Goal: Task Accomplishment & Management: Complete application form

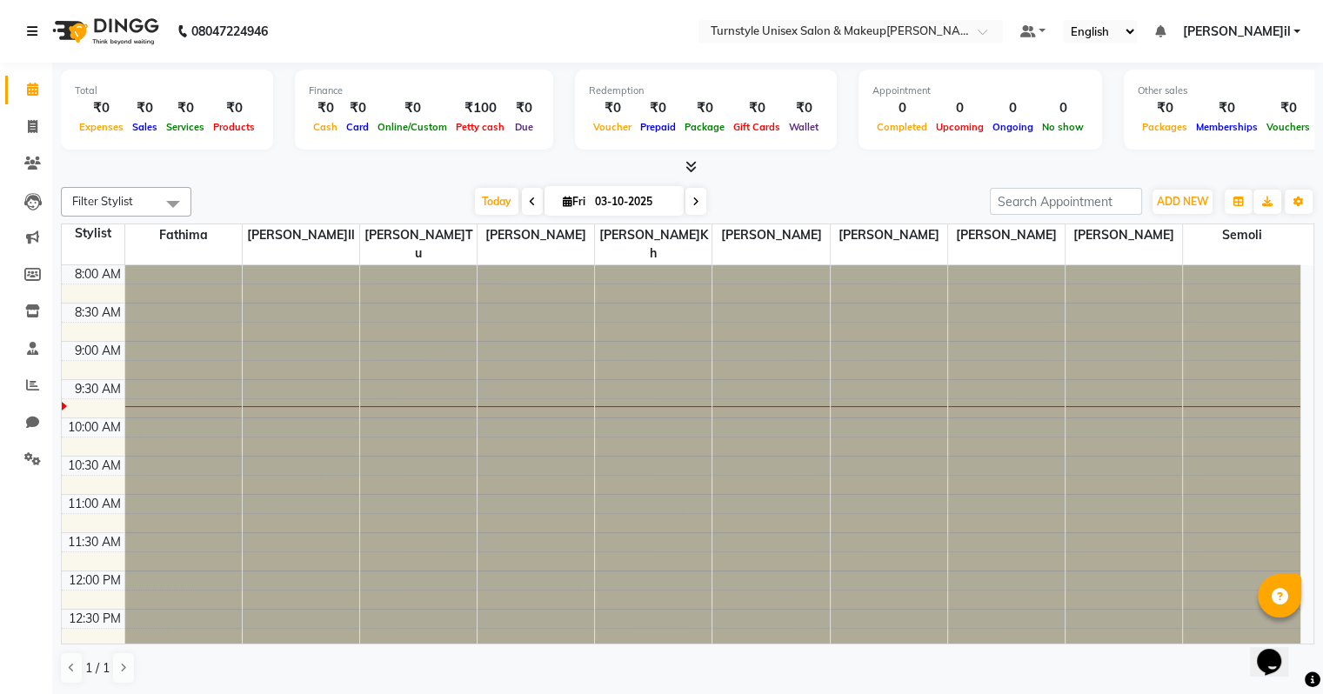
click at [35, 29] on icon at bounding box center [32, 31] width 10 height 12
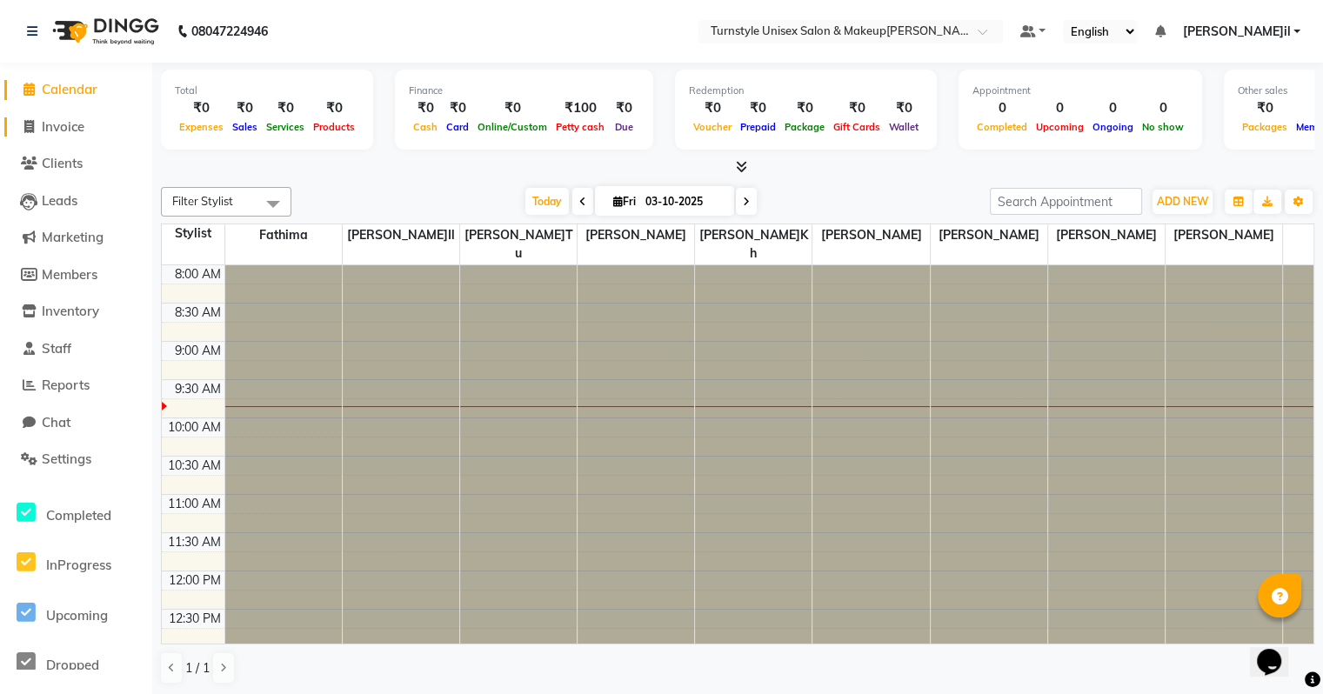
click at [72, 125] on span "Invoice" at bounding box center [63, 126] width 43 height 17
select select "service"
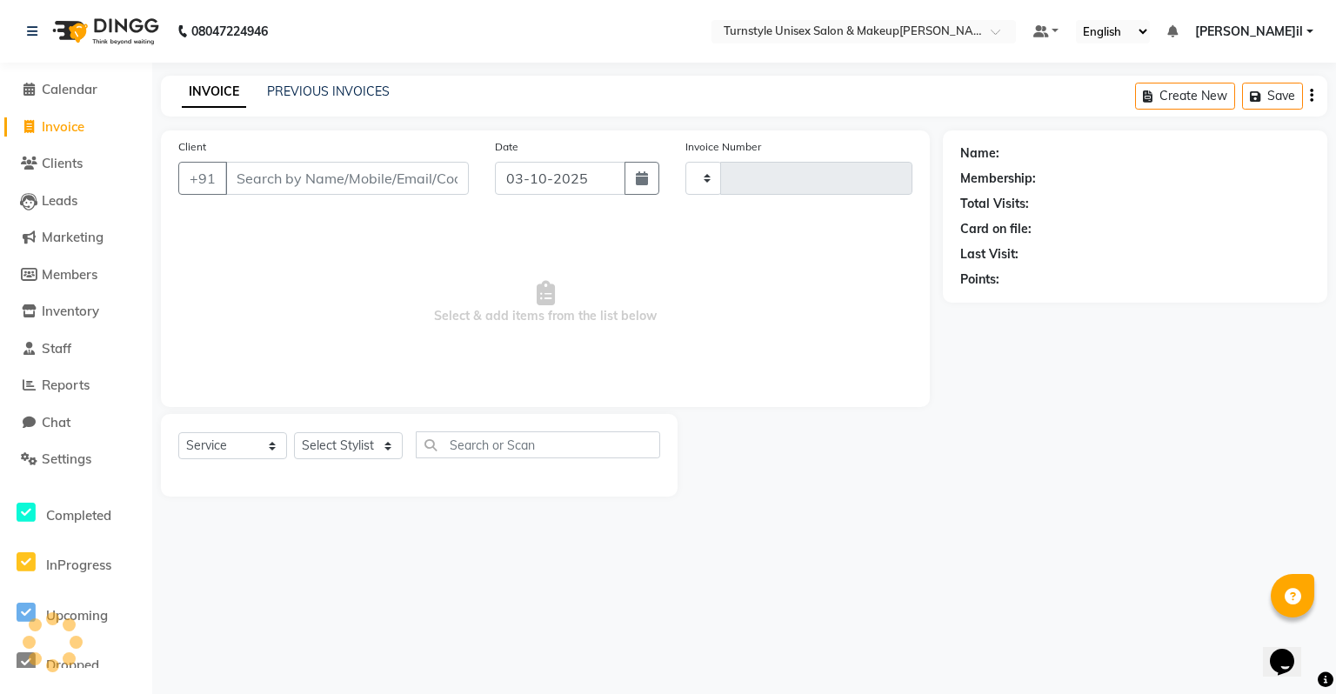
type input "0068"
select select "9091"
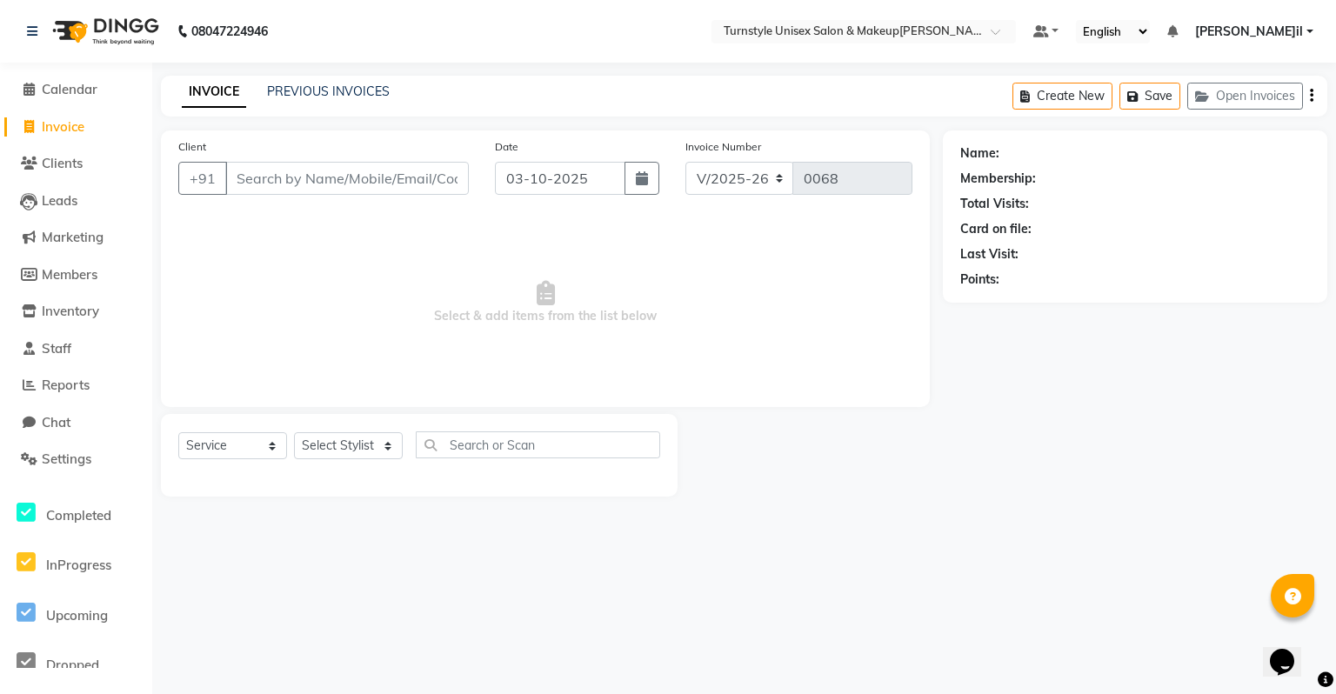
click at [240, 182] on input "Client" at bounding box center [347, 178] width 244 height 33
type input "7815051090"
click at [419, 189] on button "Add Client" at bounding box center [424, 178] width 90 height 33
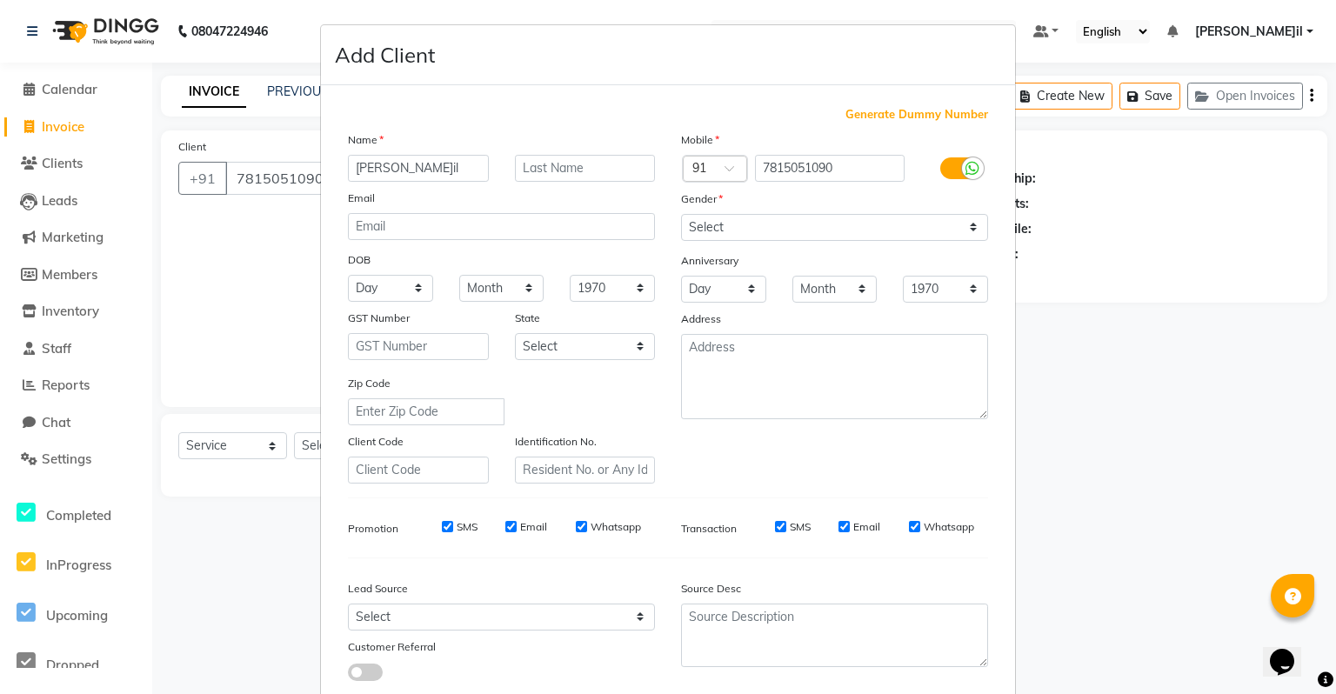
type input "[PERSON_NAME]il"
click at [545, 170] on input "text" at bounding box center [585, 168] width 141 height 27
click at [745, 230] on select "Select [DEMOGRAPHIC_DATA] [DEMOGRAPHIC_DATA] Other Prefer Not To Say" at bounding box center [834, 227] width 307 height 27
select select "[DEMOGRAPHIC_DATA]"
click at [681, 215] on select "Select [DEMOGRAPHIC_DATA] [DEMOGRAPHIC_DATA] Other Prefer Not To Say" at bounding box center [834, 227] width 307 height 27
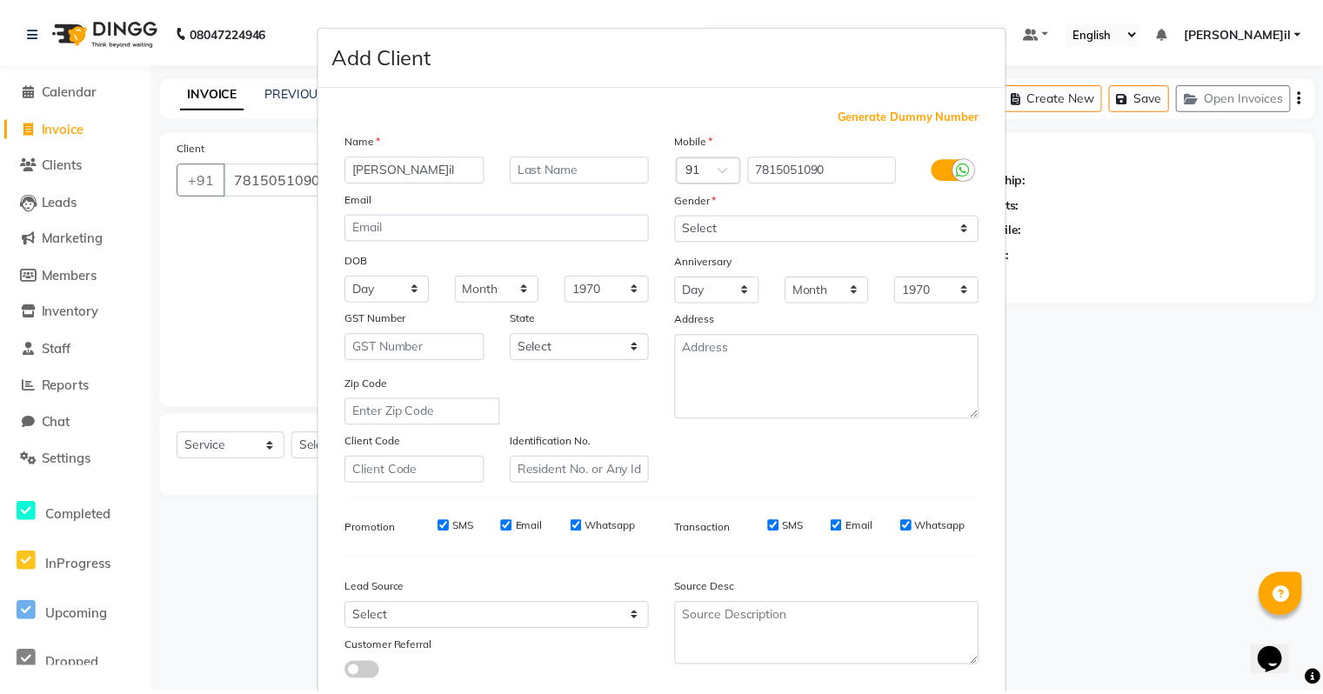
scroll to position [117, 0]
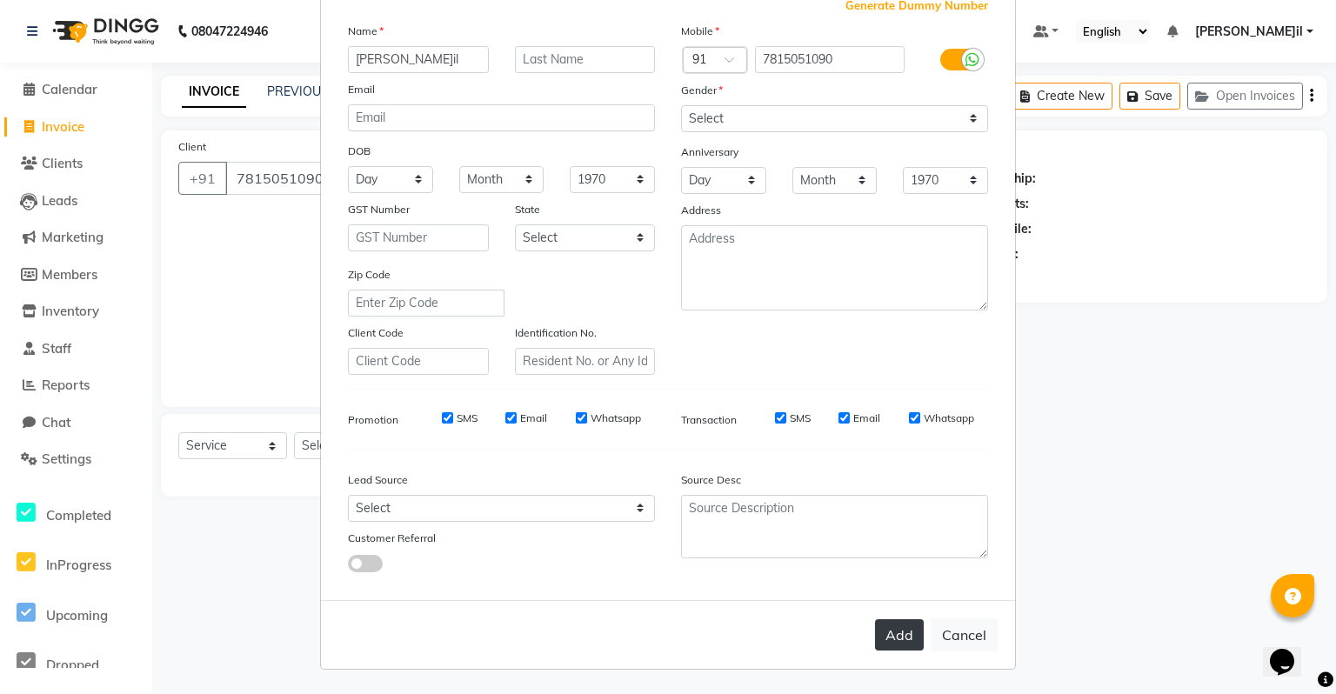
click at [891, 628] on button "Add" at bounding box center [899, 635] width 49 height 31
select select
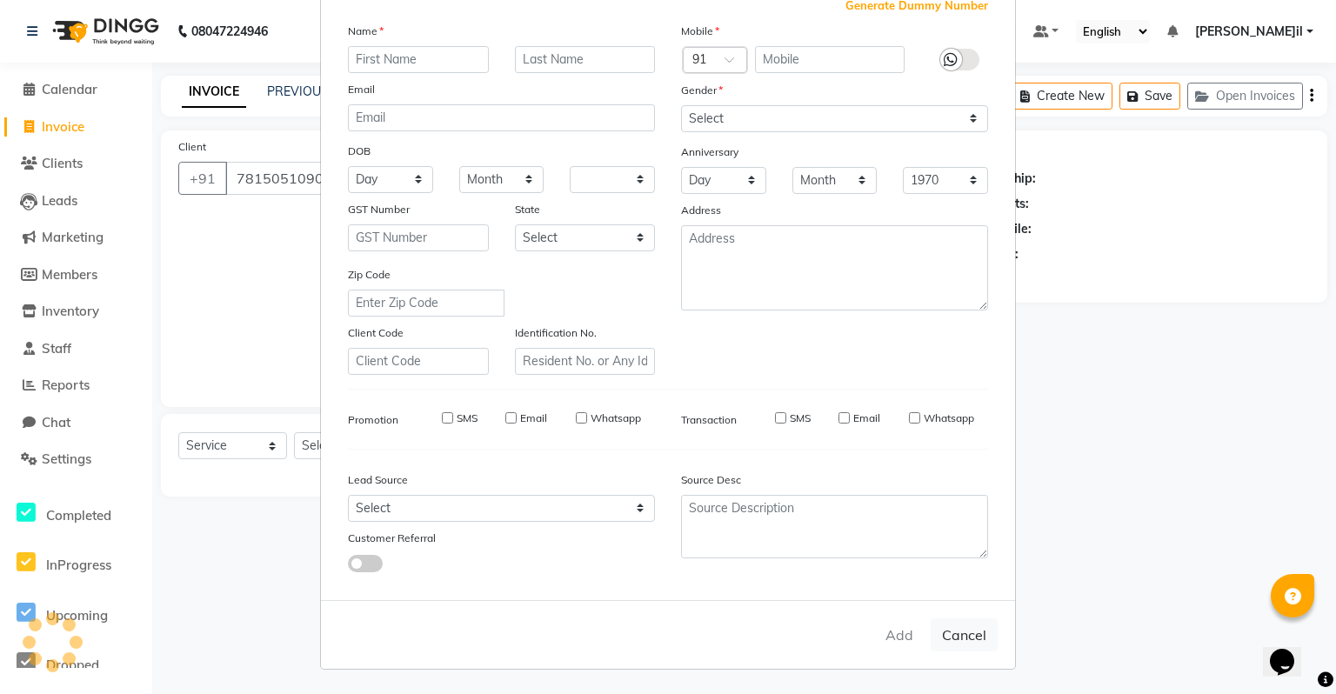
select select
checkbox input "false"
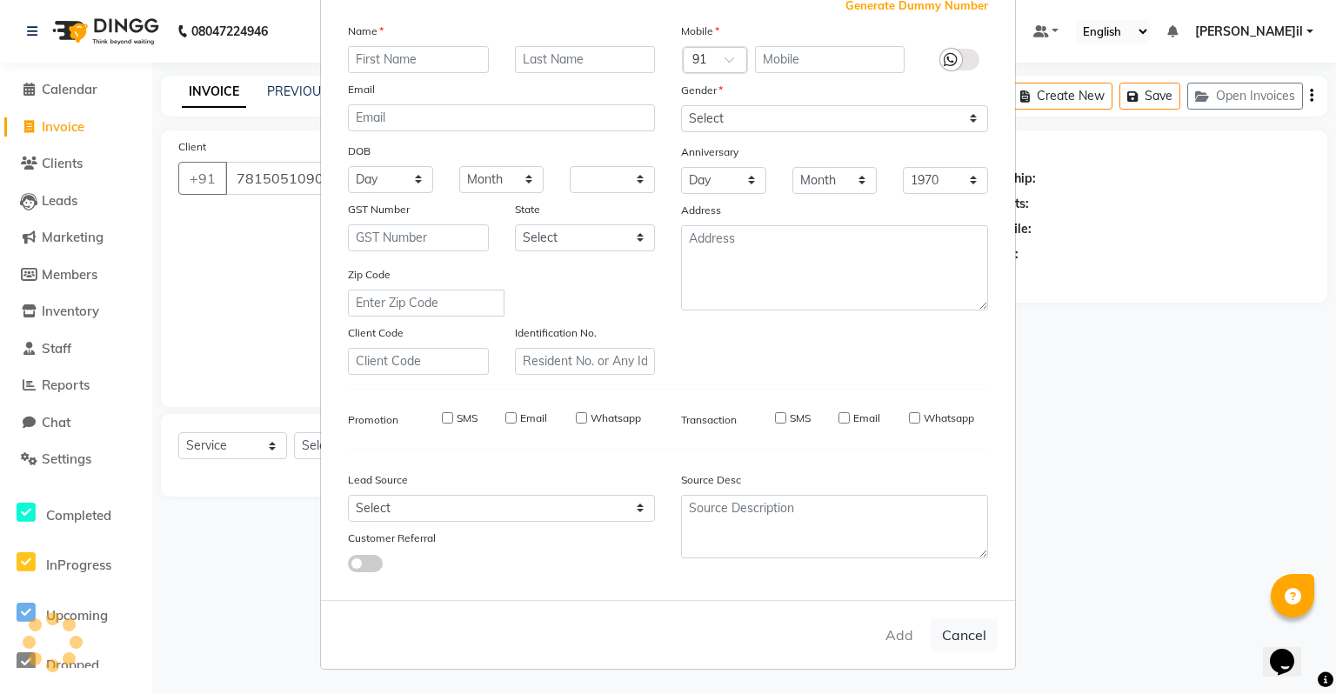
checkbox input "false"
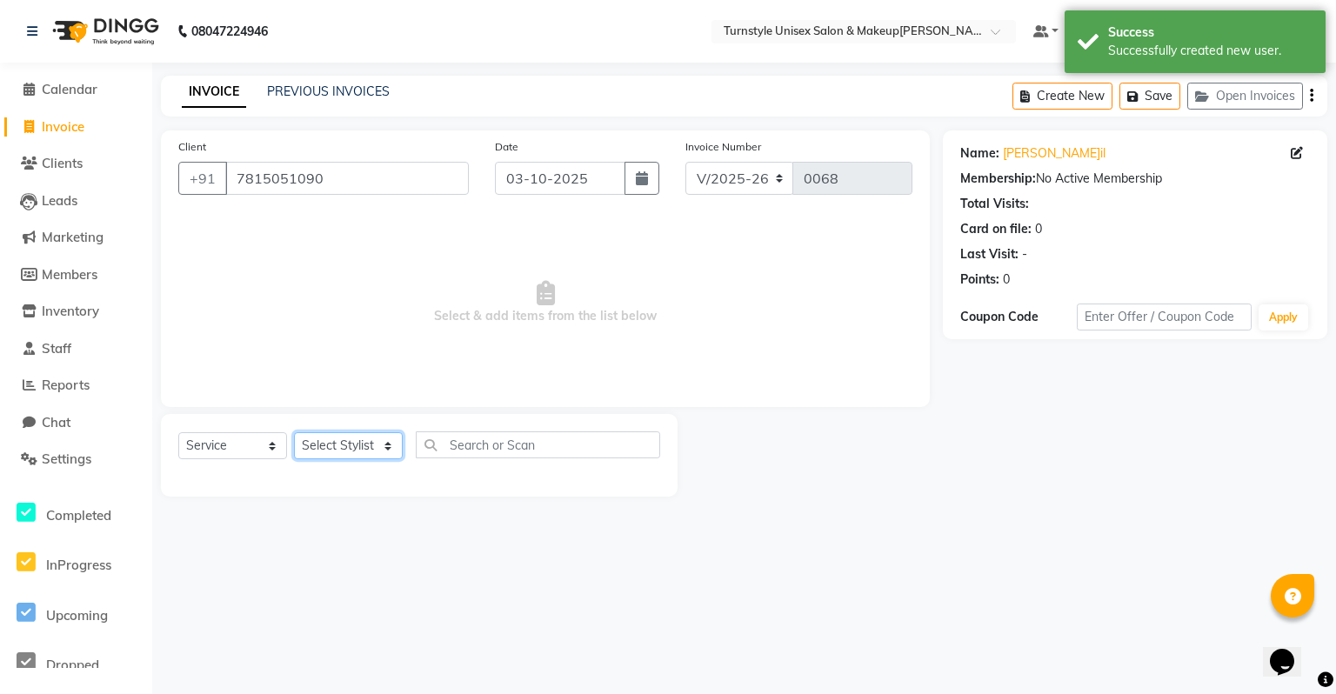
click at [374, 451] on select "Select Stylist [PERSON_NAME] [PERSON_NAME] [PERSON_NAME] [PERSON_NAME] [PERSON_…" at bounding box center [348, 445] width 109 height 27
select select "92761"
click at [294, 433] on select "Select Stylist [PERSON_NAME] [PERSON_NAME] [PERSON_NAME] [PERSON_NAME] [PERSON_…" at bounding box center [348, 445] width 109 height 27
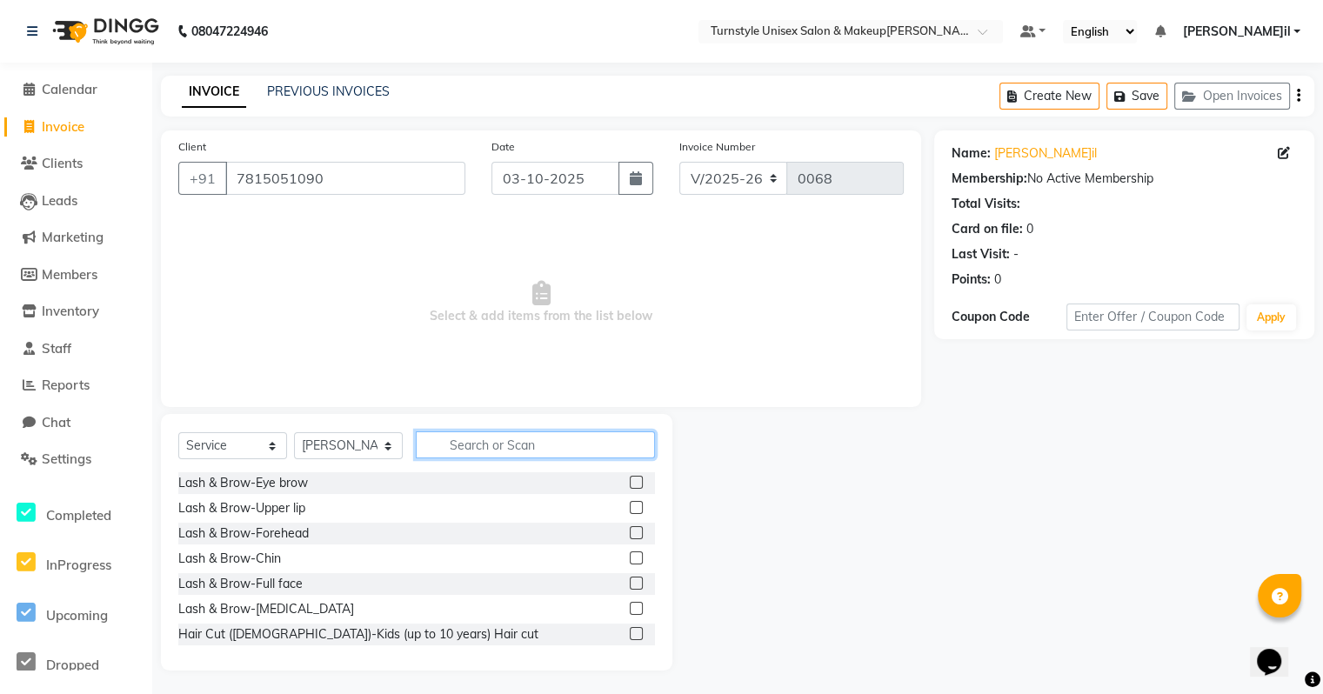
click at [546, 441] on input "text" at bounding box center [535, 445] width 239 height 27
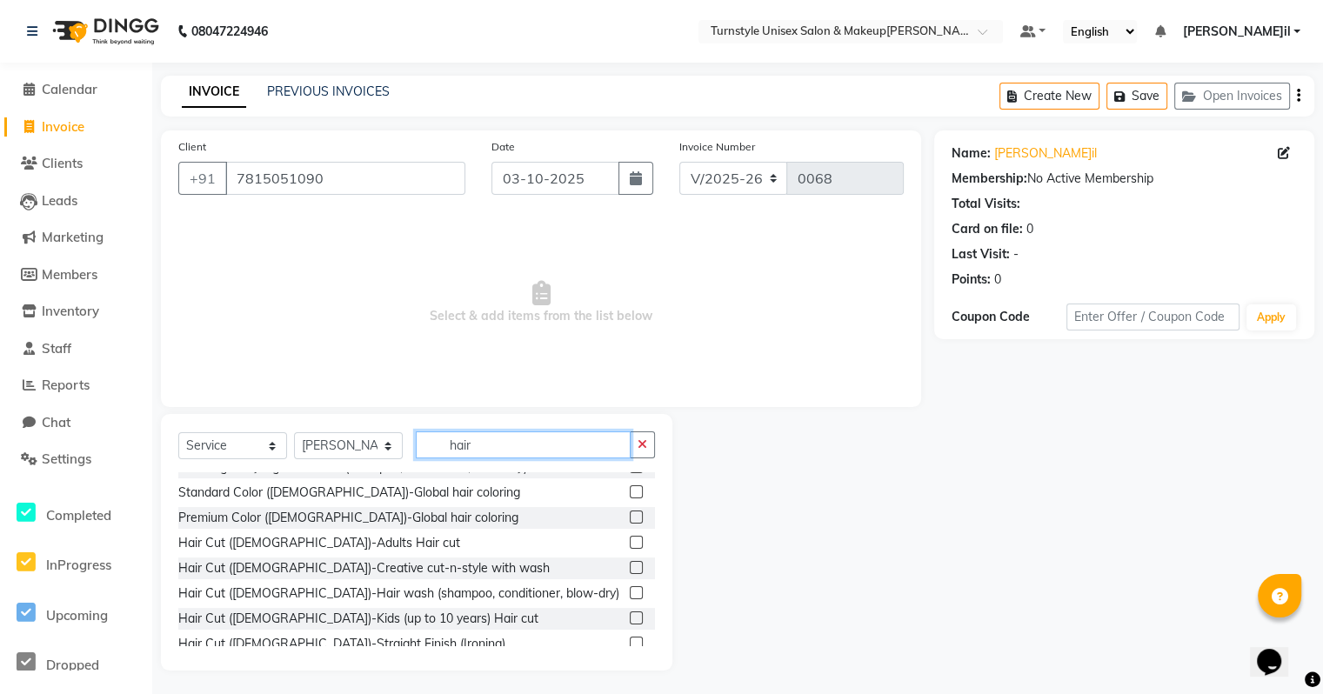
type input "hair"
click at [630, 543] on label at bounding box center [636, 542] width 13 height 13
click at [630, 543] on input "checkbox" at bounding box center [635, 543] width 11 height 11
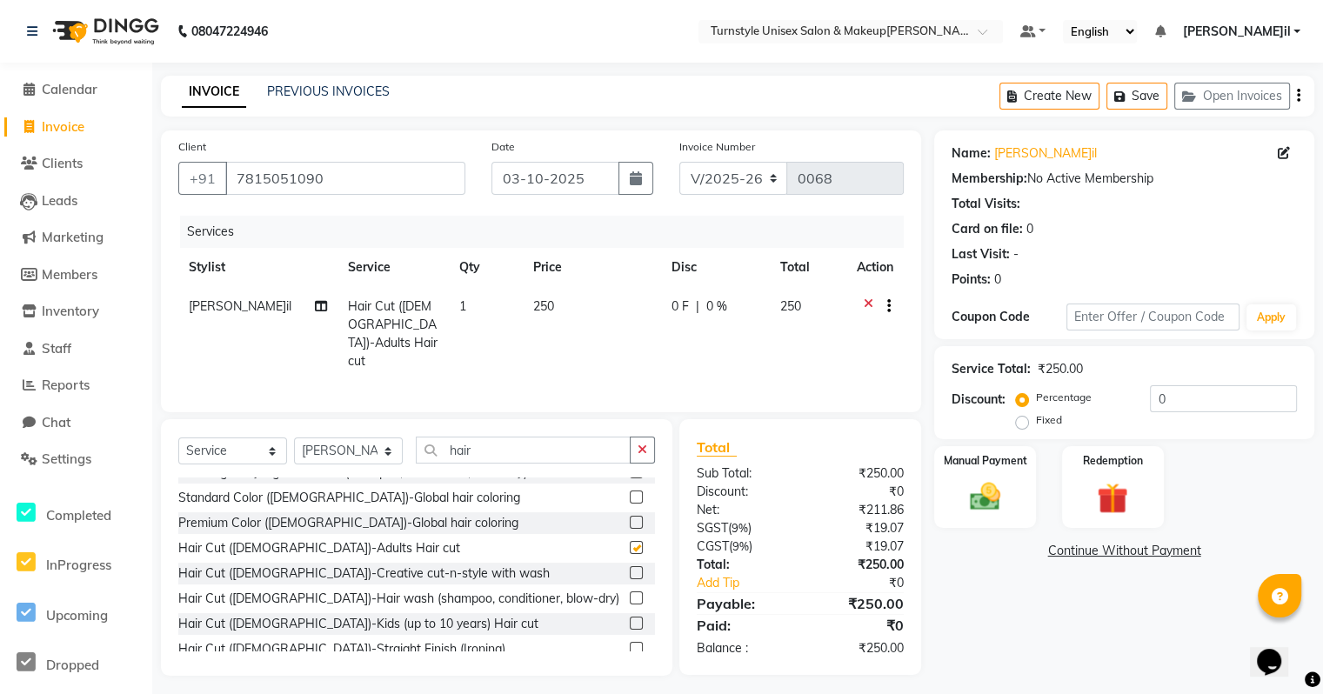
checkbox input "false"
click at [995, 494] on img at bounding box center [985, 497] width 52 height 37
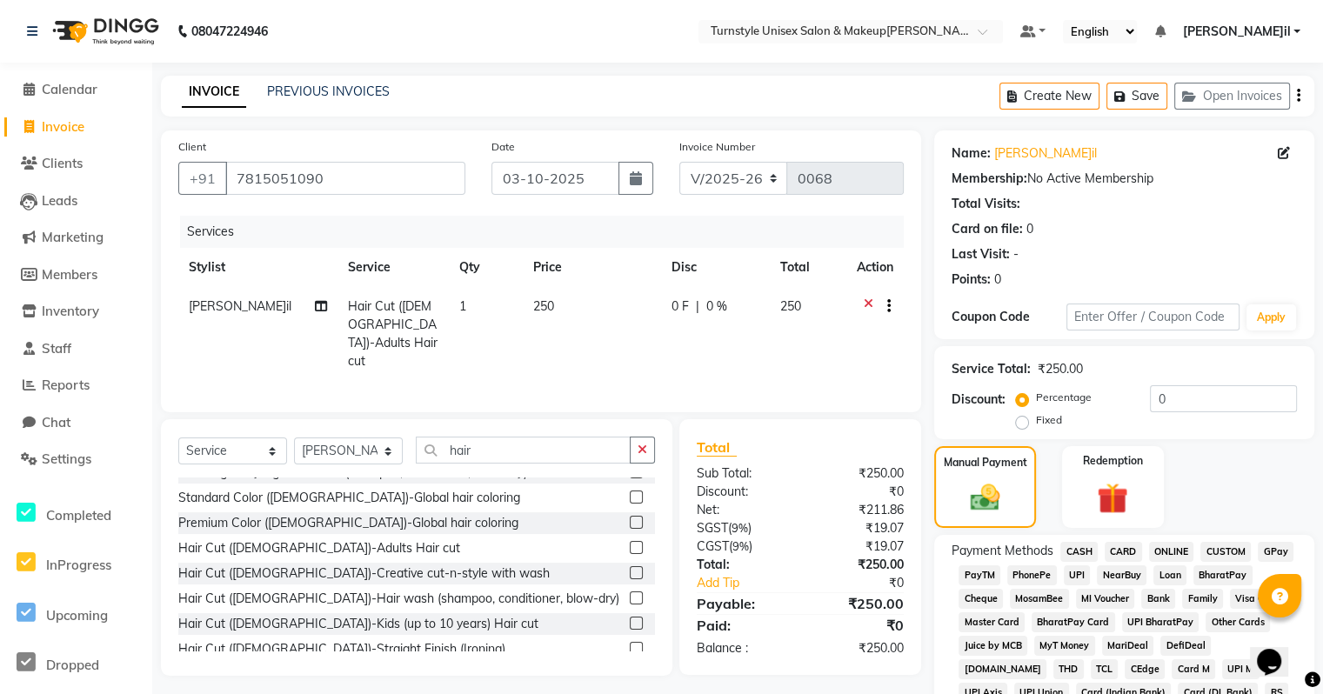
click at [1075, 579] on span "UPI" at bounding box center [1077, 576] width 27 height 20
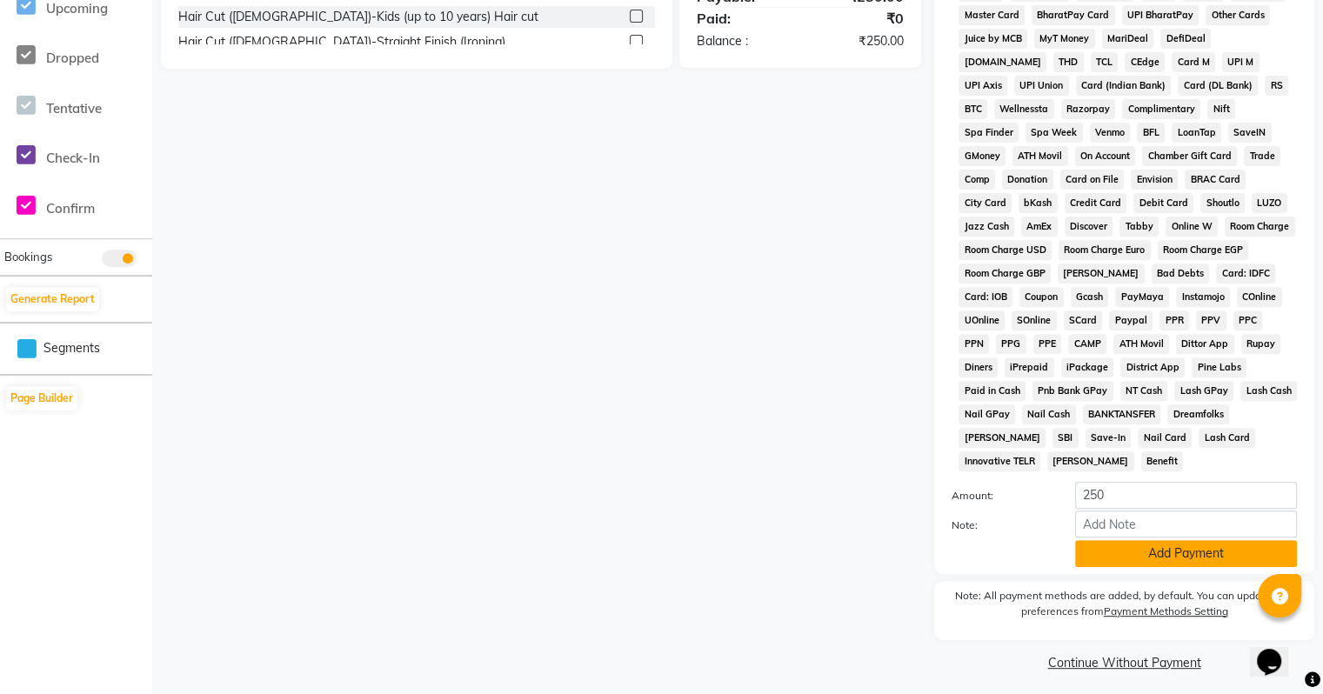
click at [1156, 556] on button "Add Payment" at bounding box center [1186, 553] width 222 height 27
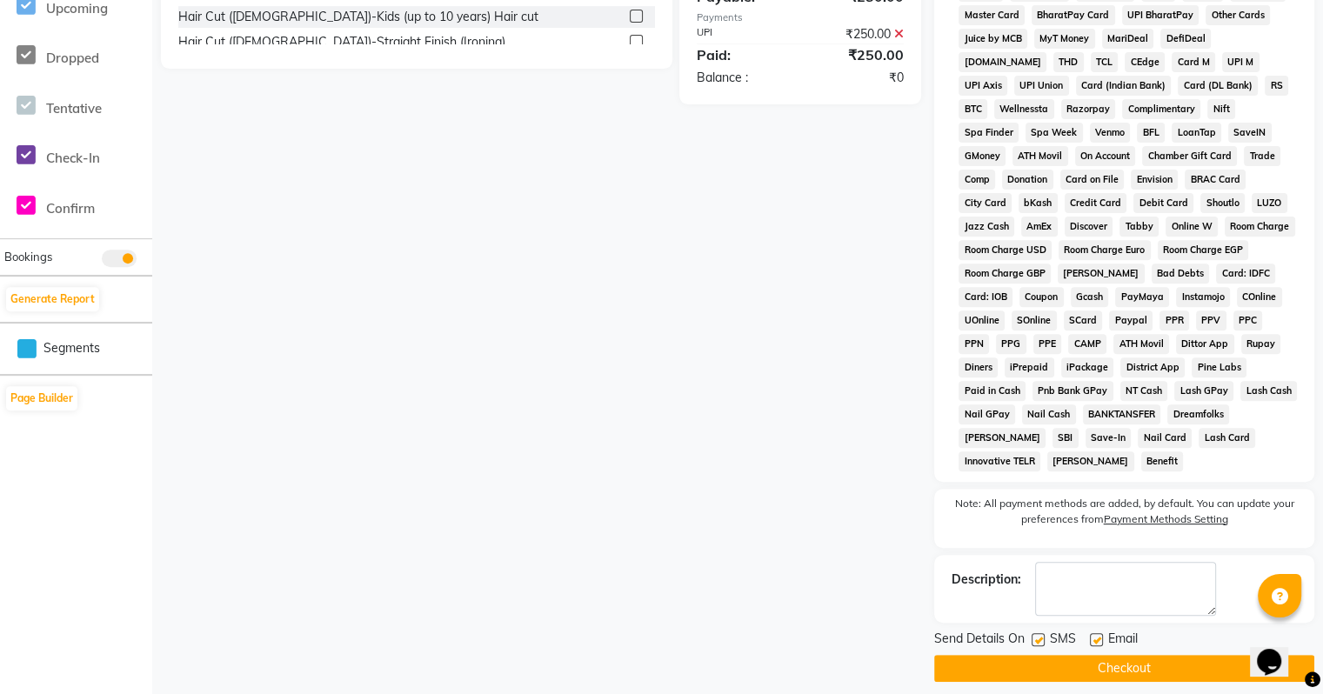
click at [1100, 633] on label at bounding box center [1096, 639] width 13 height 13
click at [1100, 635] on input "checkbox" at bounding box center [1095, 640] width 11 height 11
checkbox input "false"
click at [1080, 665] on button "Checkout" at bounding box center [1124, 668] width 380 height 27
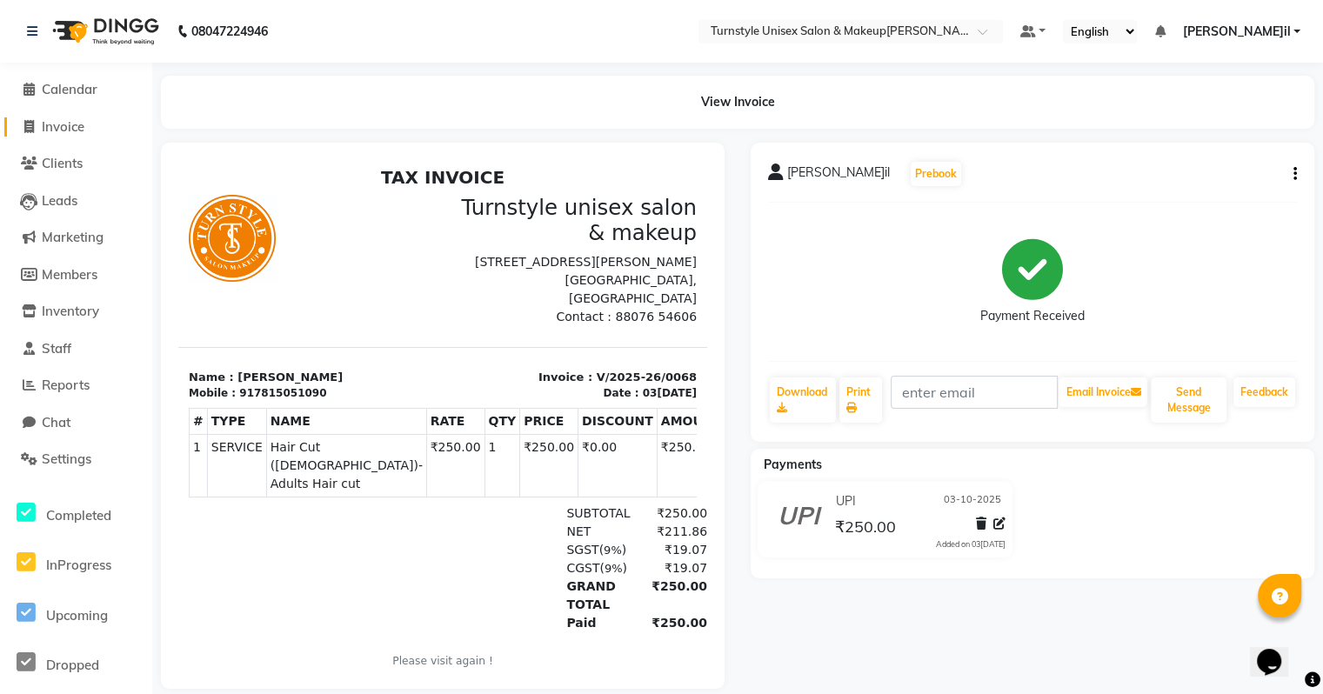
click at [65, 122] on span "Invoice" at bounding box center [63, 126] width 43 height 17
select select "9091"
select select "service"
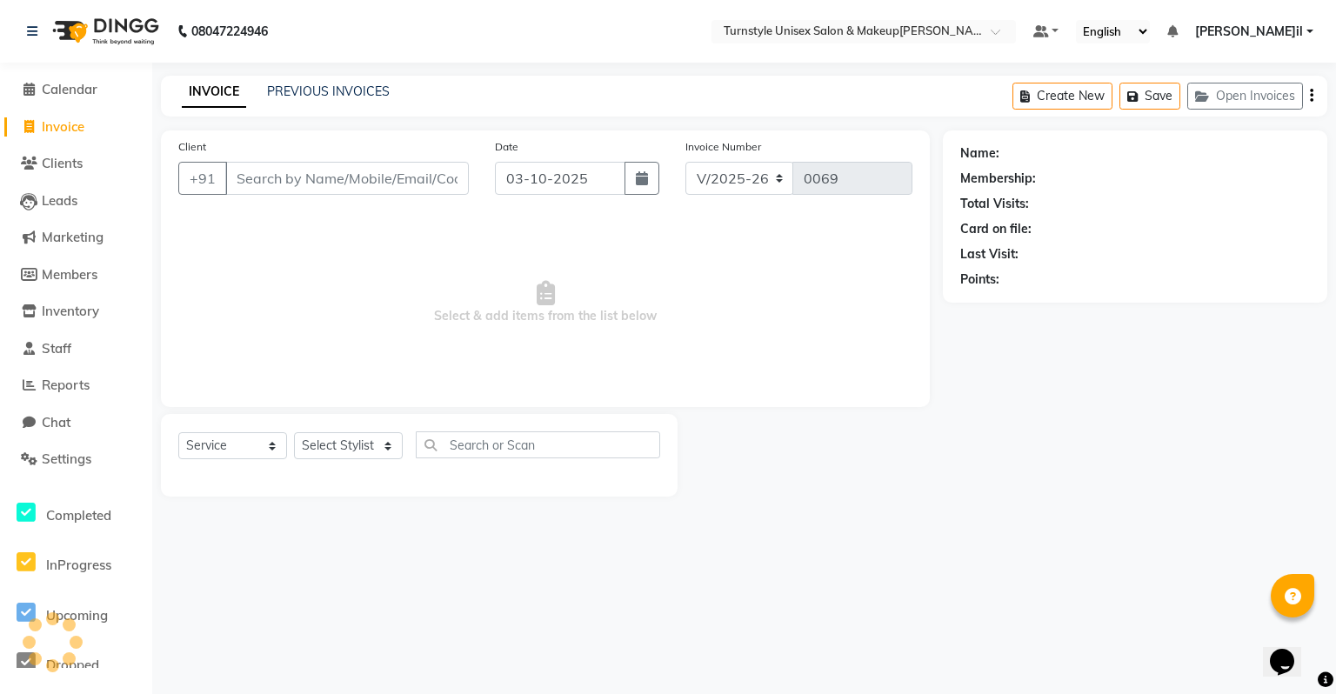
click at [358, 185] on input "Client" at bounding box center [347, 178] width 244 height 33
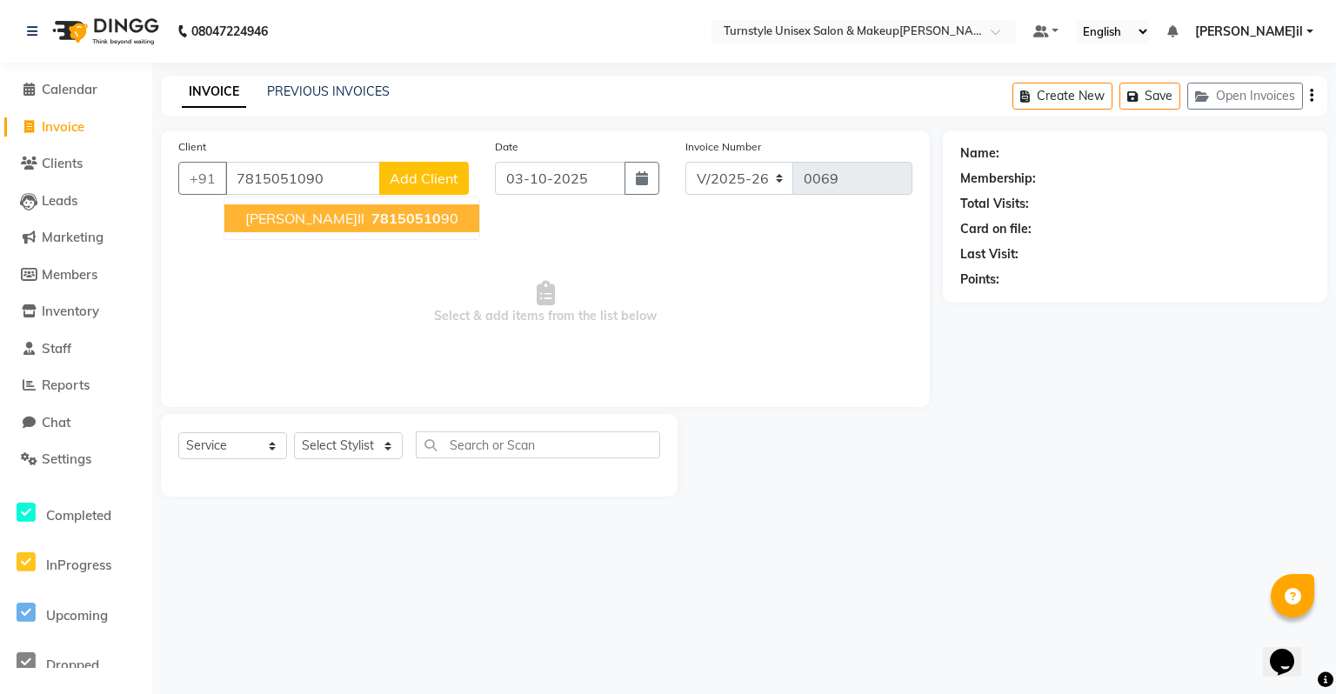
type input "7815051090"
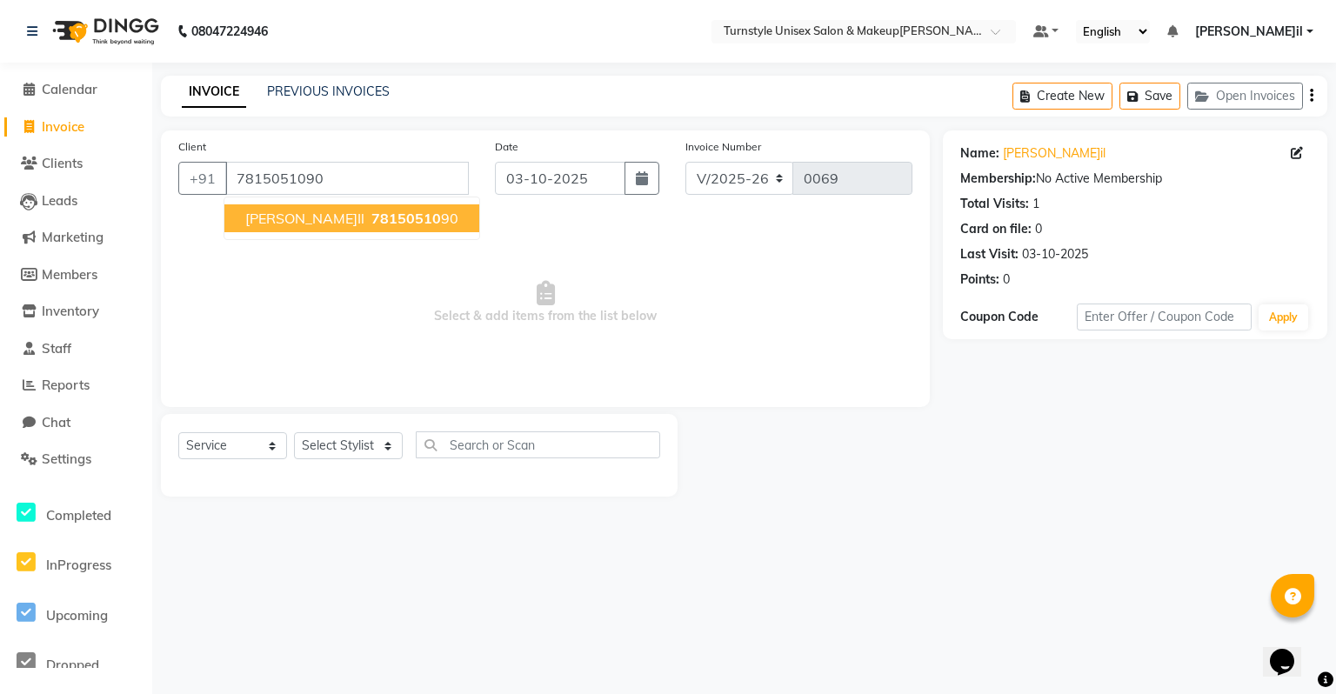
click at [372, 219] on span "78150510" at bounding box center [407, 218] width 70 height 17
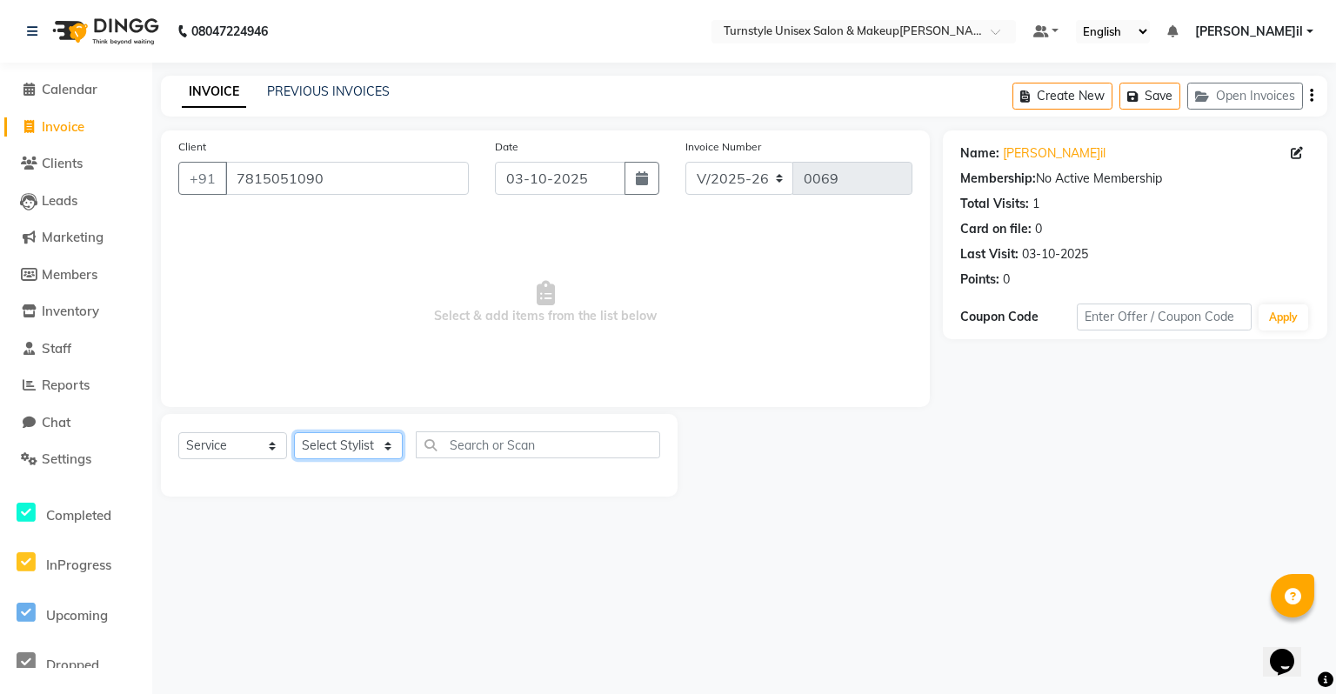
click at [325, 450] on select "Select Stylist [PERSON_NAME] [PERSON_NAME] [PERSON_NAME] [PERSON_NAME] [PERSON_…" at bounding box center [348, 445] width 109 height 27
select select "92761"
click at [294, 433] on select "Select Stylist [PERSON_NAME] [PERSON_NAME] [PERSON_NAME] [PERSON_NAME] [PERSON_…" at bounding box center [348, 445] width 109 height 27
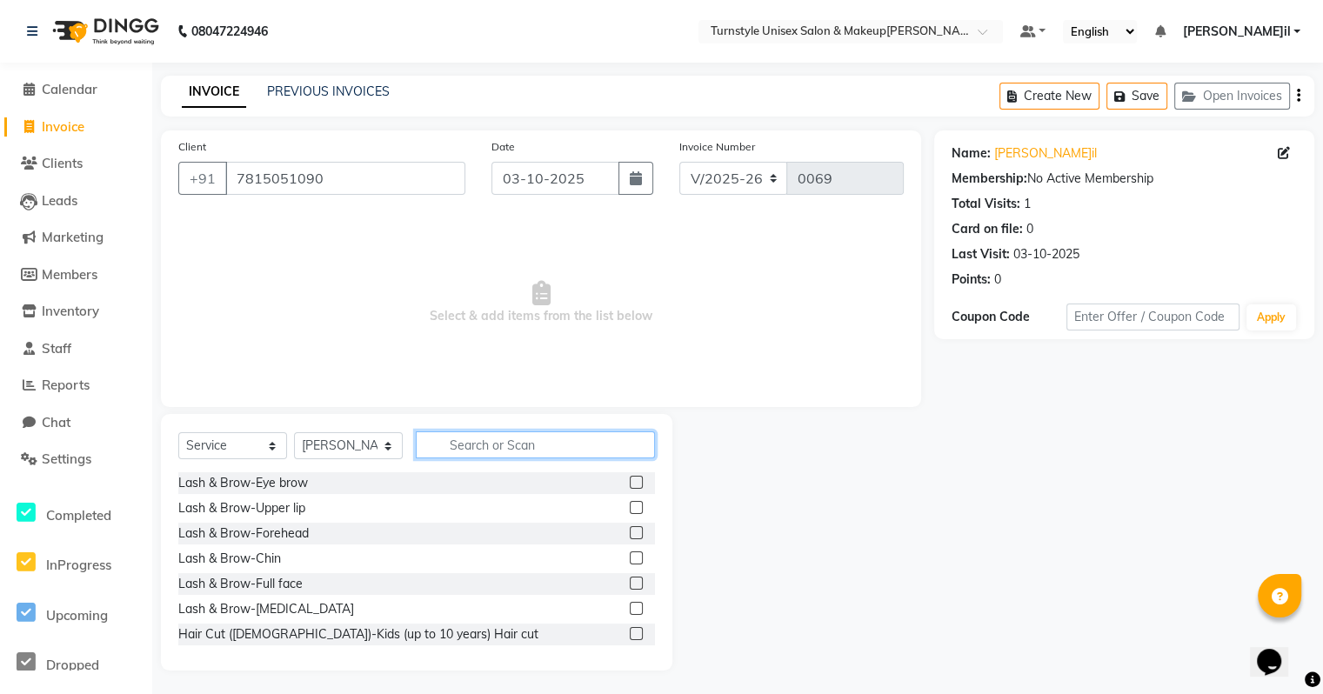
click at [470, 440] on input "text" at bounding box center [535, 445] width 239 height 27
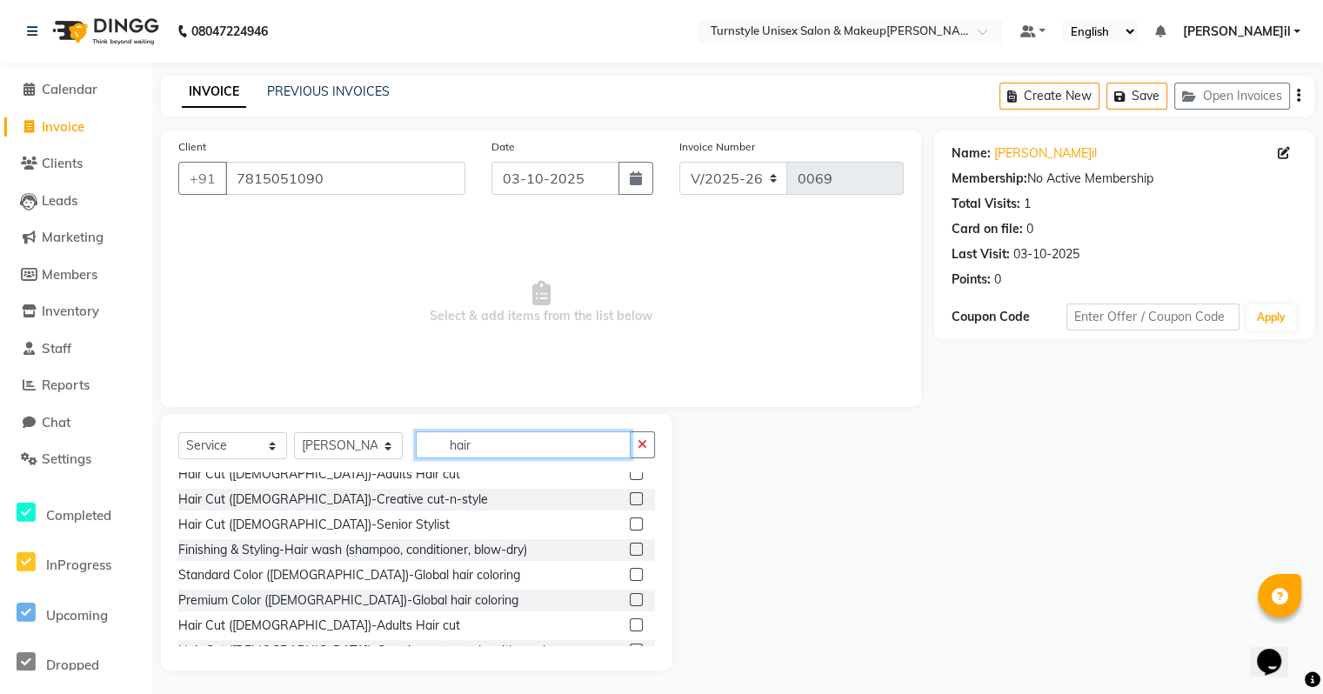
scroll to position [35, 0]
type input "hair"
click at [630, 626] on label at bounding box center [636, 624] width 13 height 13
click at [630, 626] on input "checkbox" at bounding box center [635, 625] width 11 height 11
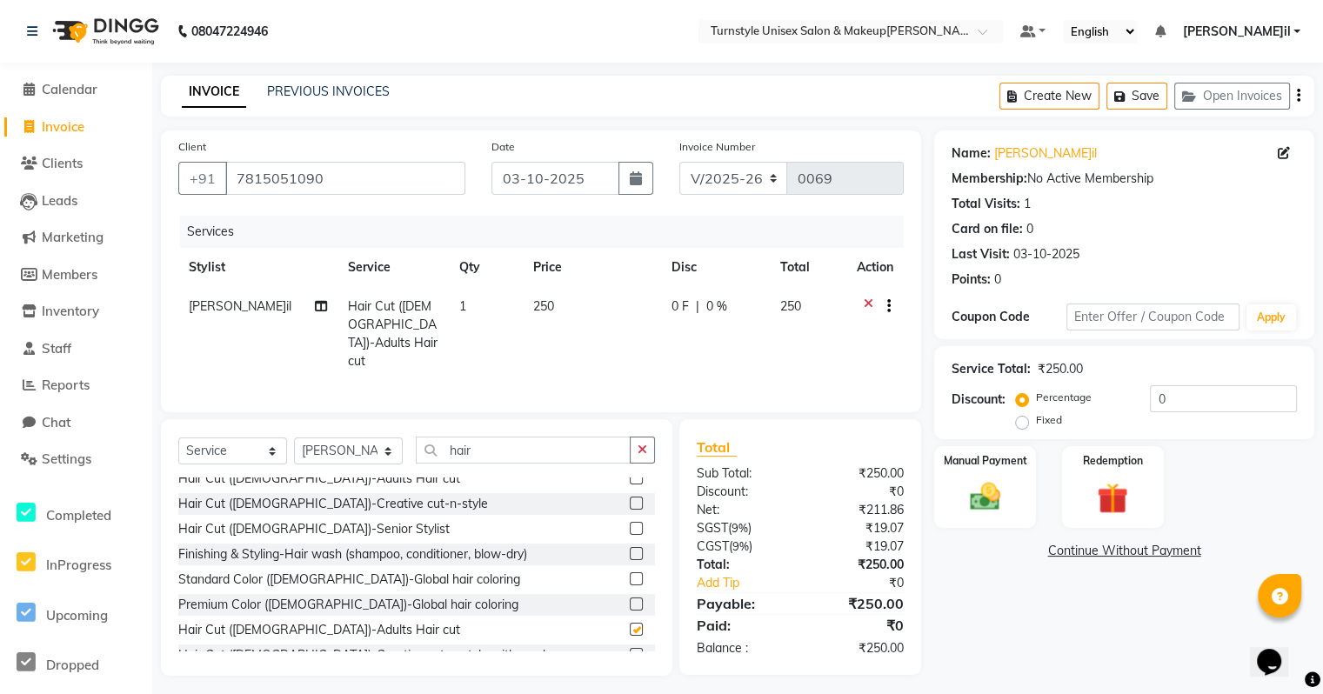
checkbox input "false"
click at [991, 495] on img at bounding box center [985, 497] width 52 height 37
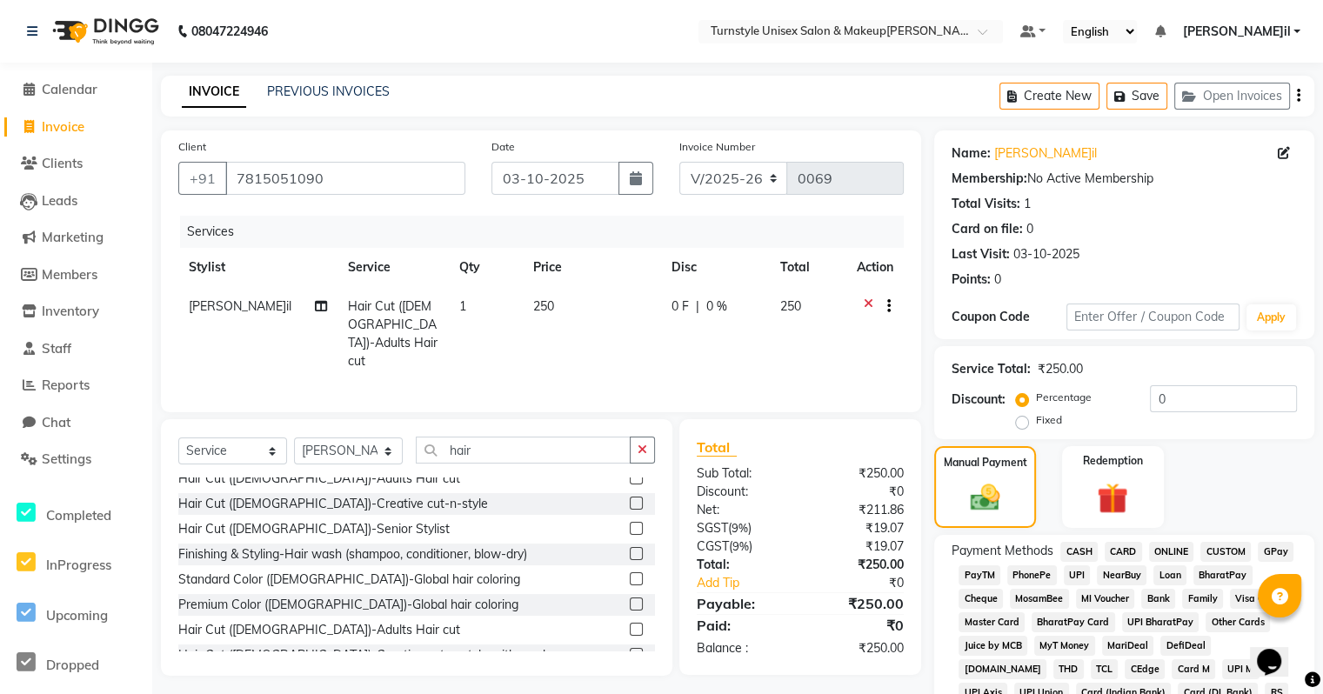
click at [1076, 573] on span "UPI" at bounding box center [1077, 576] width 27 height 20
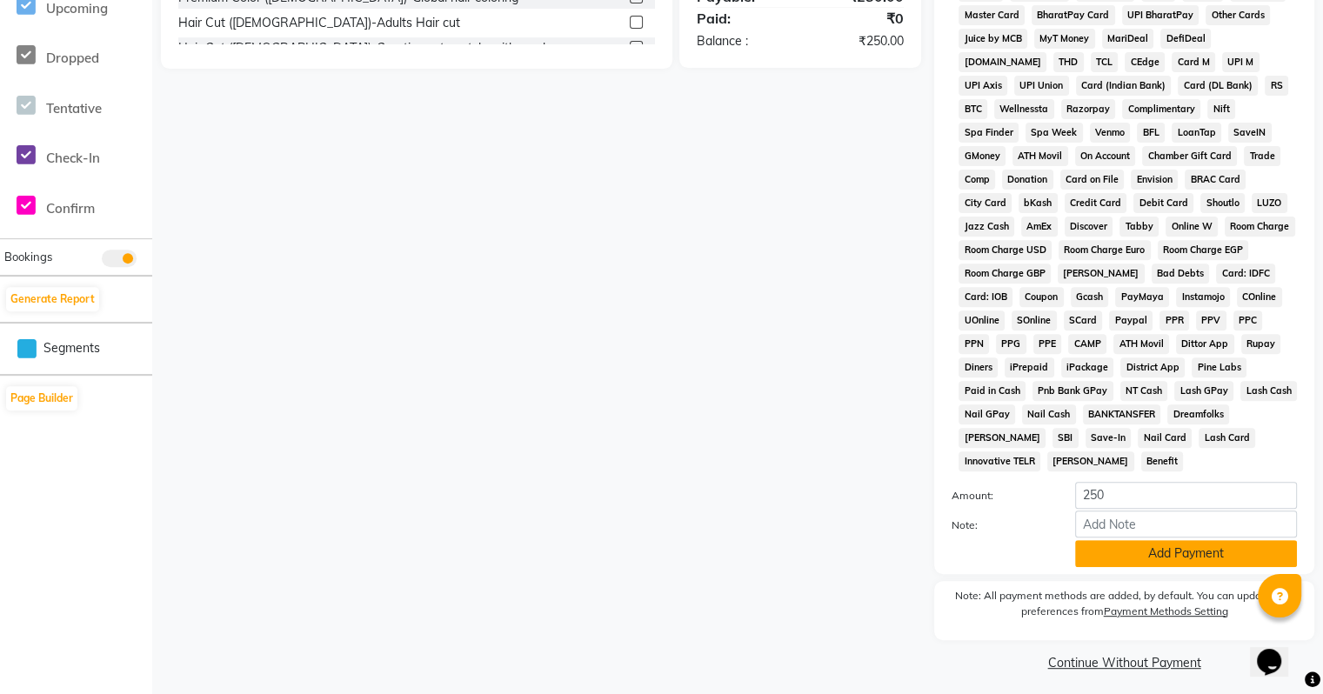
click at [1166, 553] on button "Add Payment" at bounding box center [1186, 553] width 222 height 27
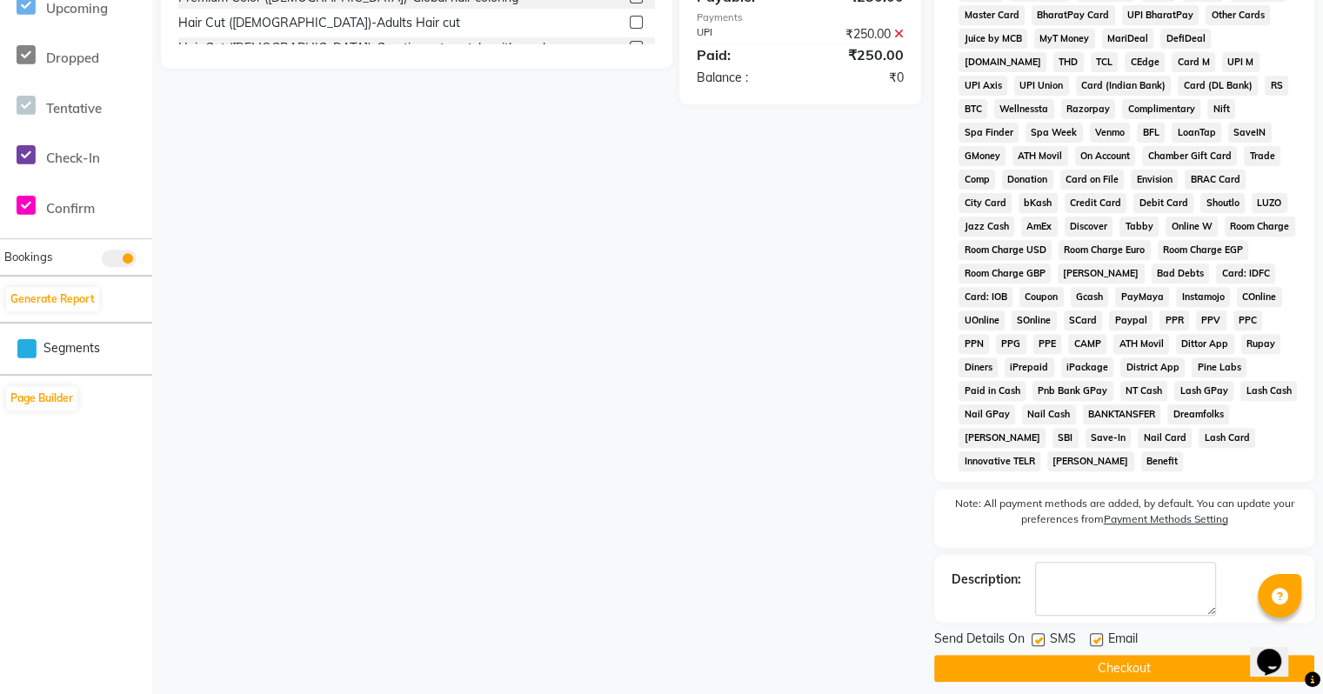
click at [1322, 14] on div "Name: [PERSON_NAME] Membership: No Active Membership Total Visits: 1 Card on fi…" at bounding box center [1130, 102] width 393 height 1159
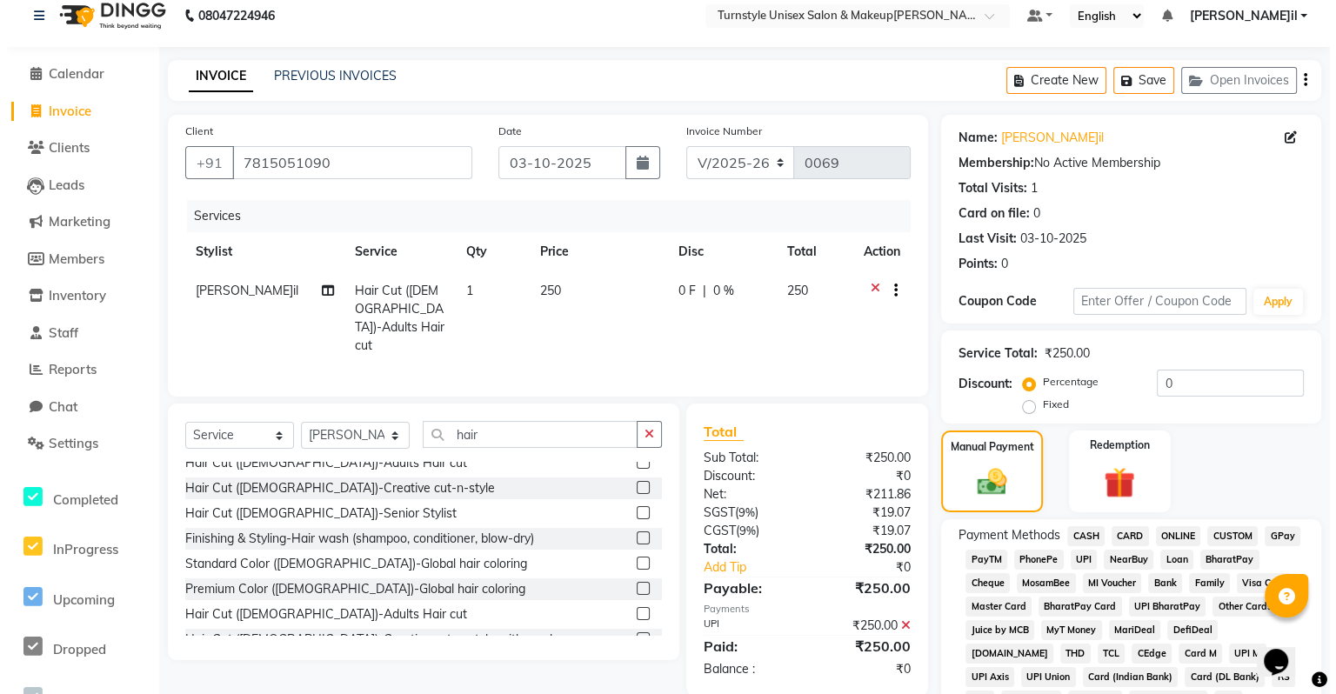
scroll to position [0, 0]
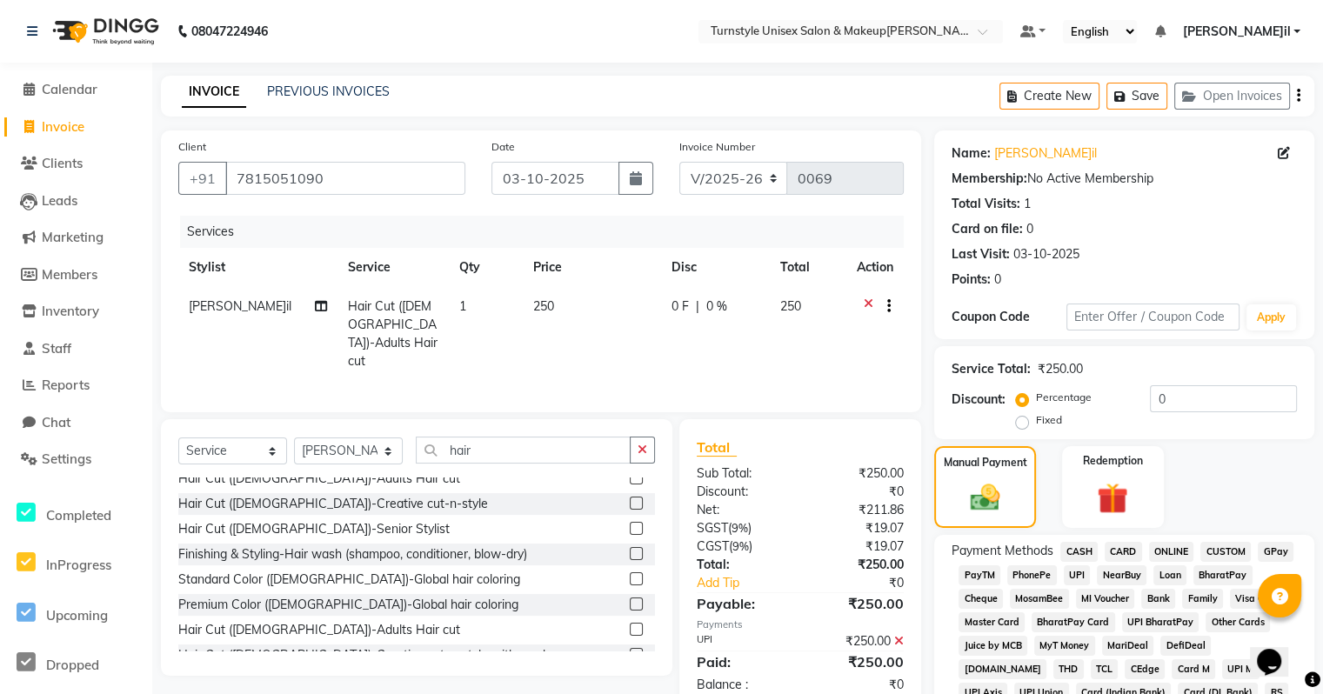
click at [70, 120] on span "Invoice" at bounding box center [63, 126] width 43 height 17
select select "service"
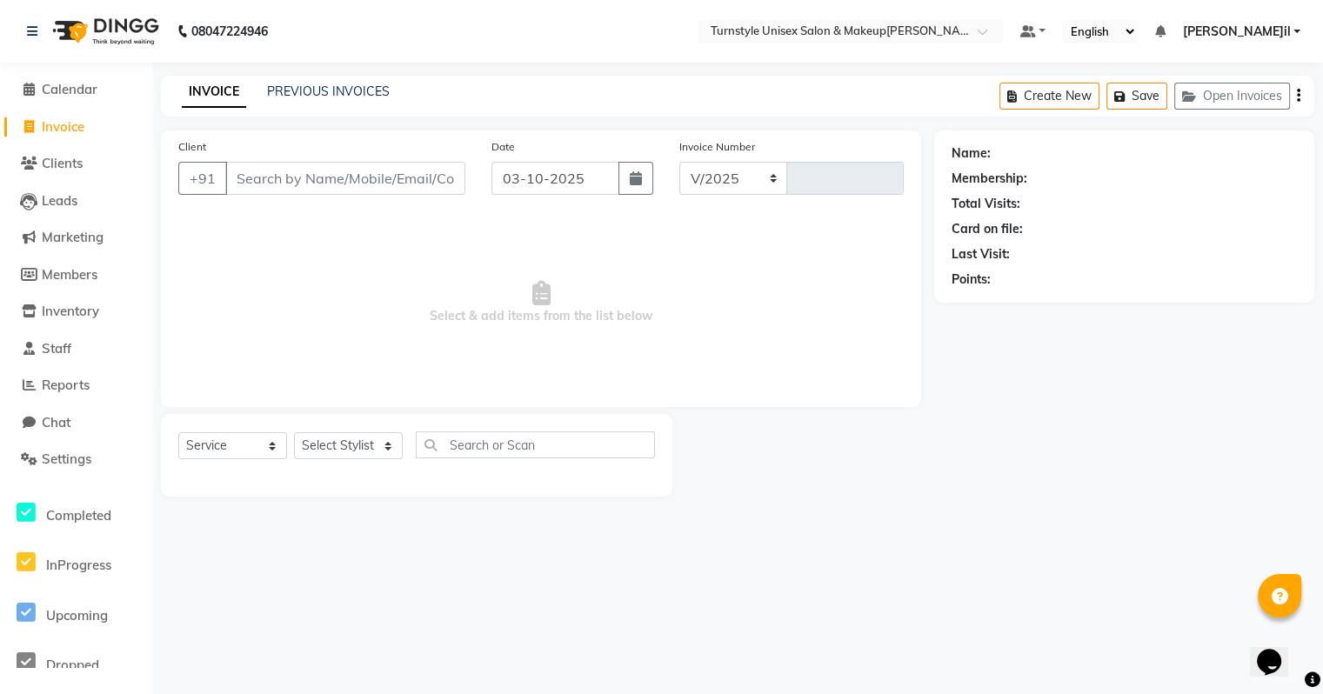
select select "9091"
type input "0069"
click at [58, 131] on span "Invoice" at bounding box center [63, 126] width 43 height 17
select select "service"
type input "0069"
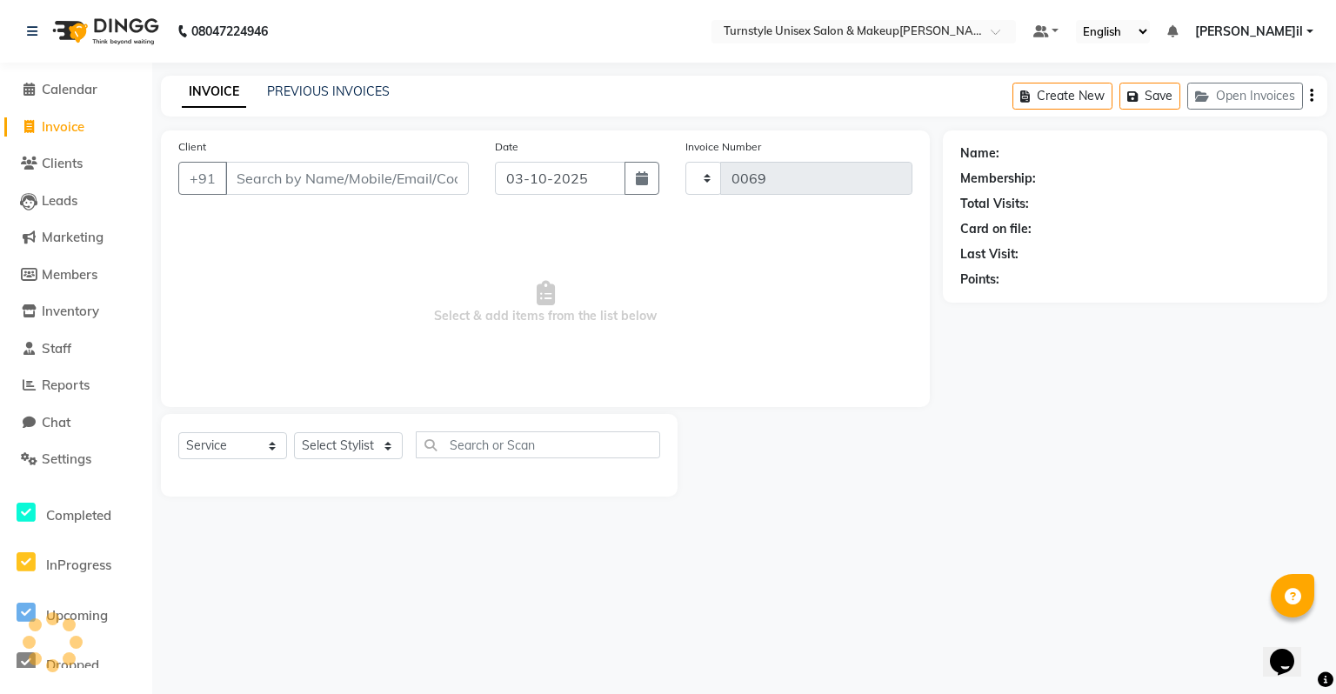
select select "9091"
